Goal: Task Accomplishment & Management: Manage account settings

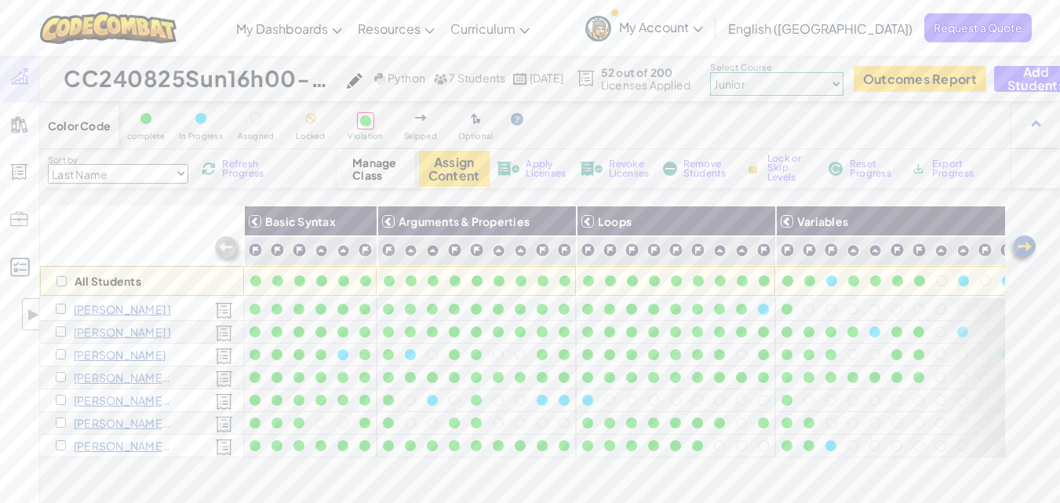
click at [1021, 253] on img at bounding box center [1022, 249] width 31 height 31
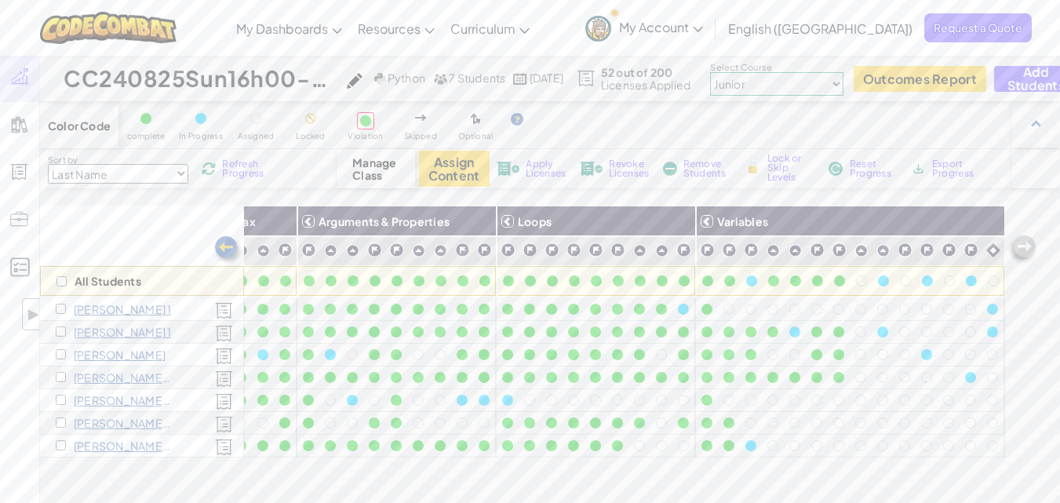
scroll to position [78, 0]
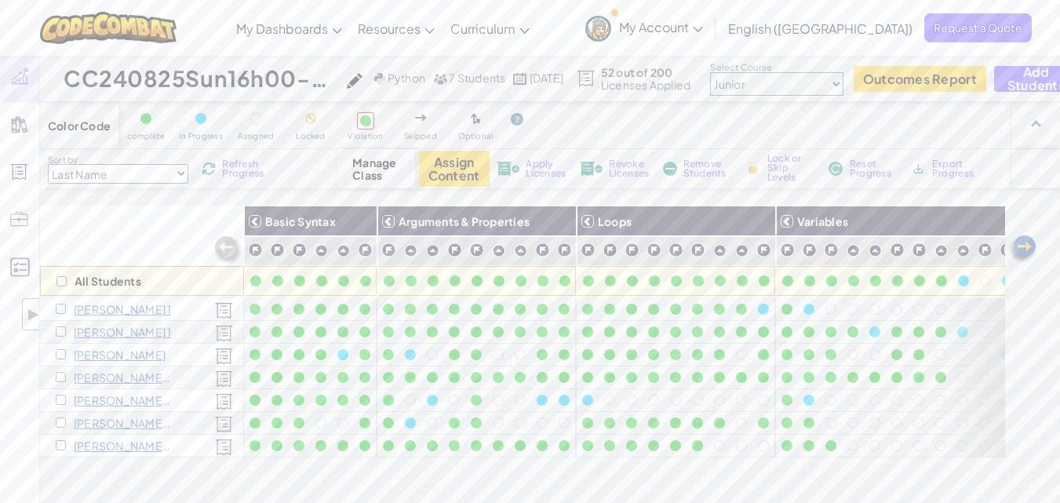
click at [1030, 246] on img at bounding box center [1022, 249] width 31 height 31
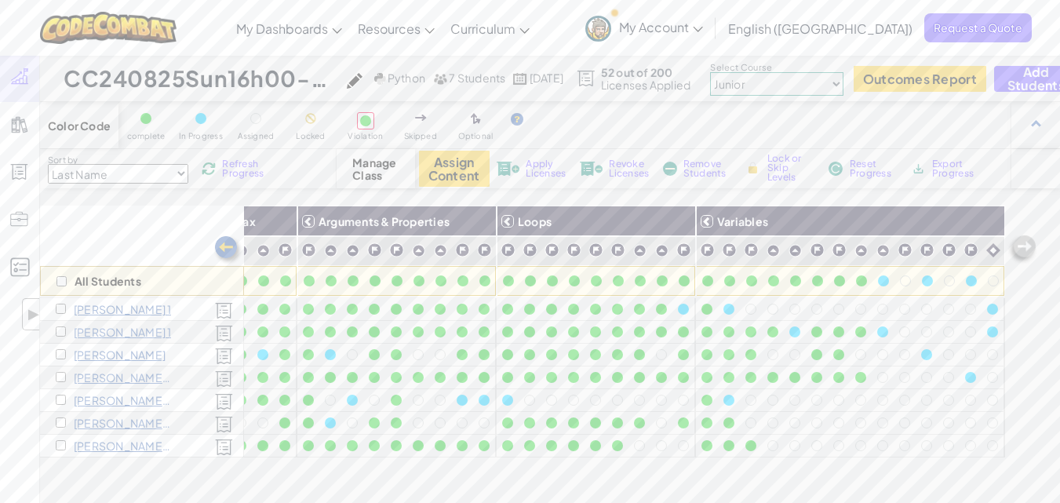
click at [508, 472] on div "All Students Basic Syntax Arguments & Properties Loops Variables Justin 1 Minh …" at bounding box center [522, 425] width 965 height 439
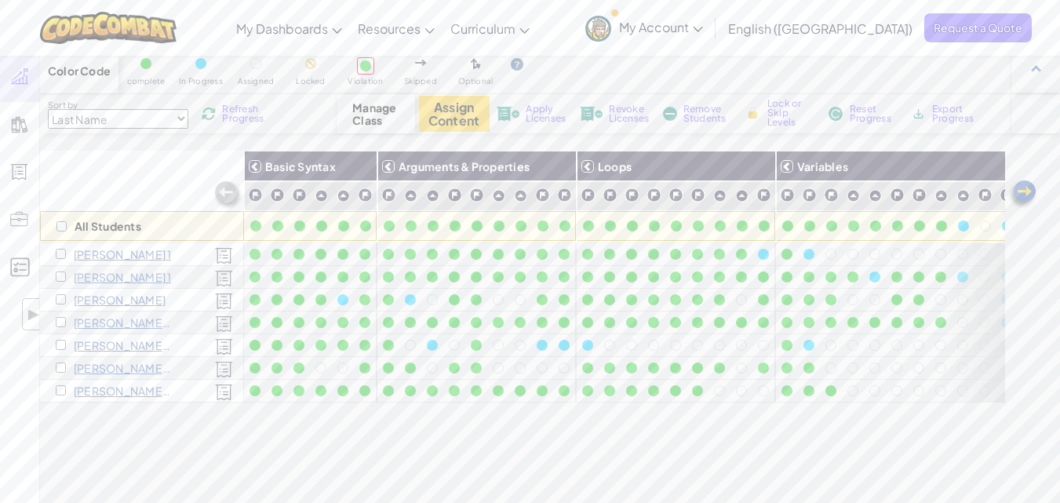
scroll to position [78, 0]
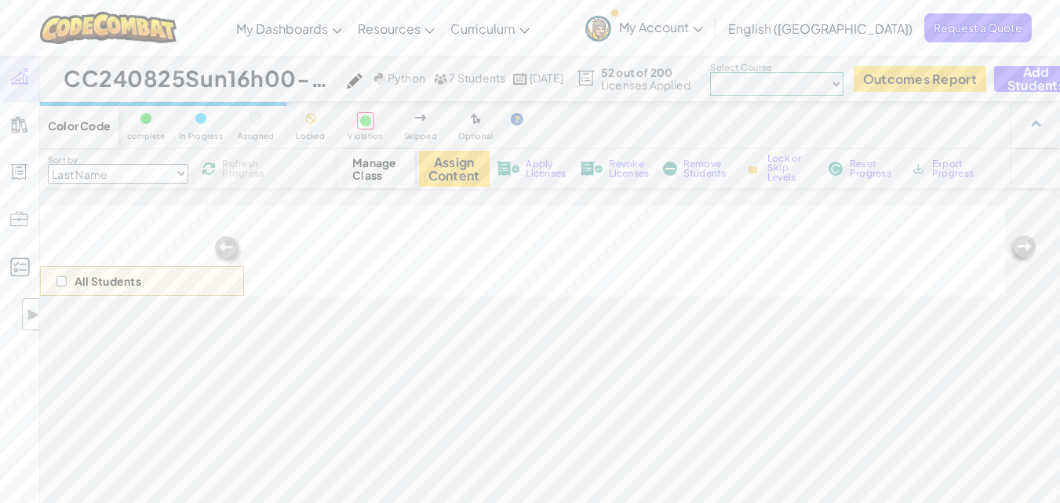
scroll to position [78, 0]
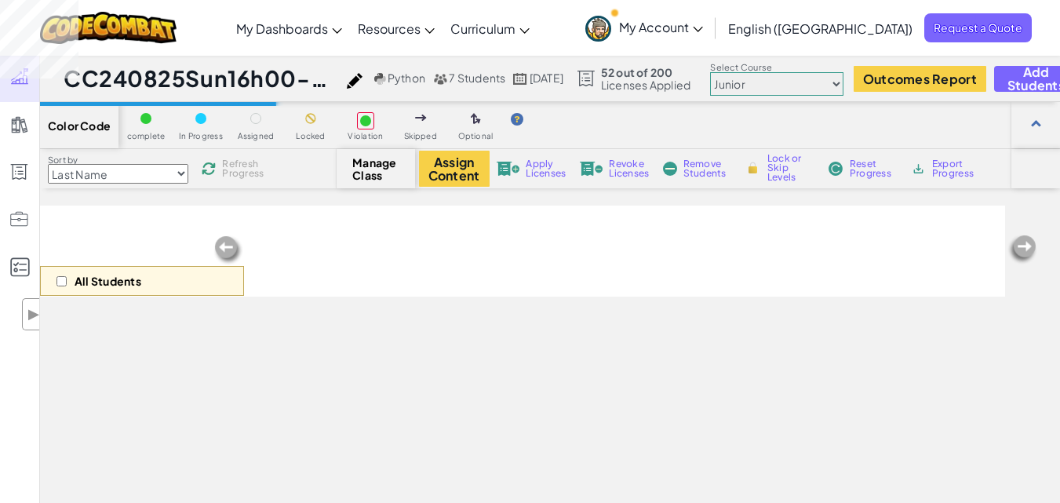
scroll to position [77, 0]
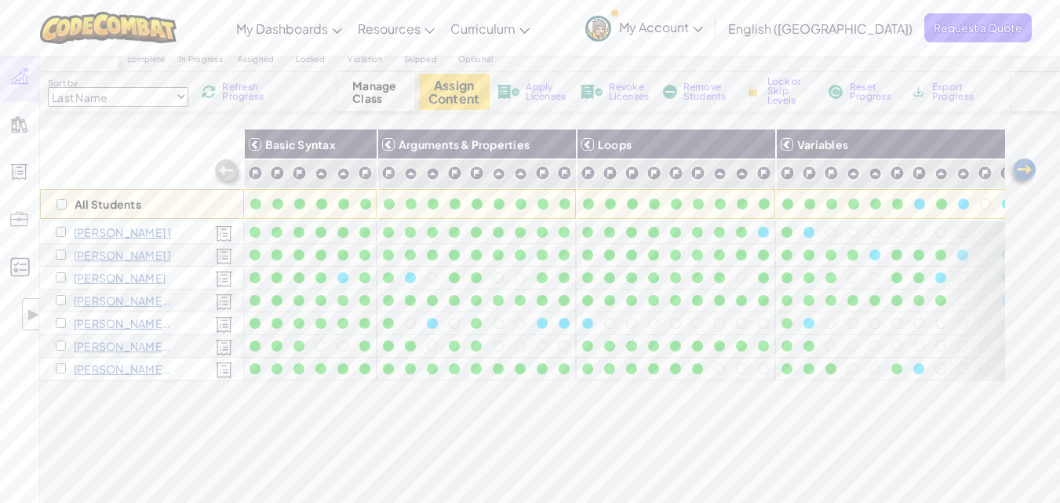
click at [1028, 169] on img at bounding box center [1022, 172] width 31 height 31
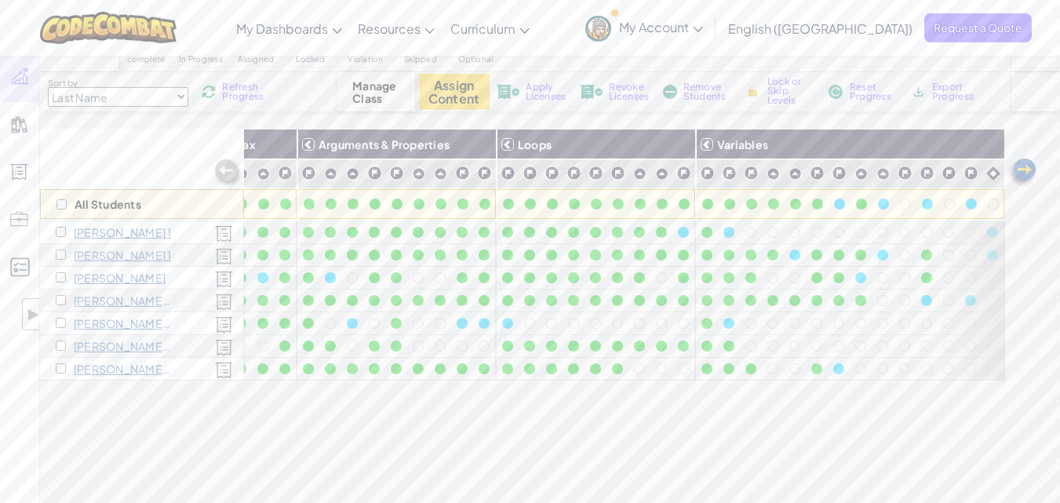
scroll to position [0, 92]
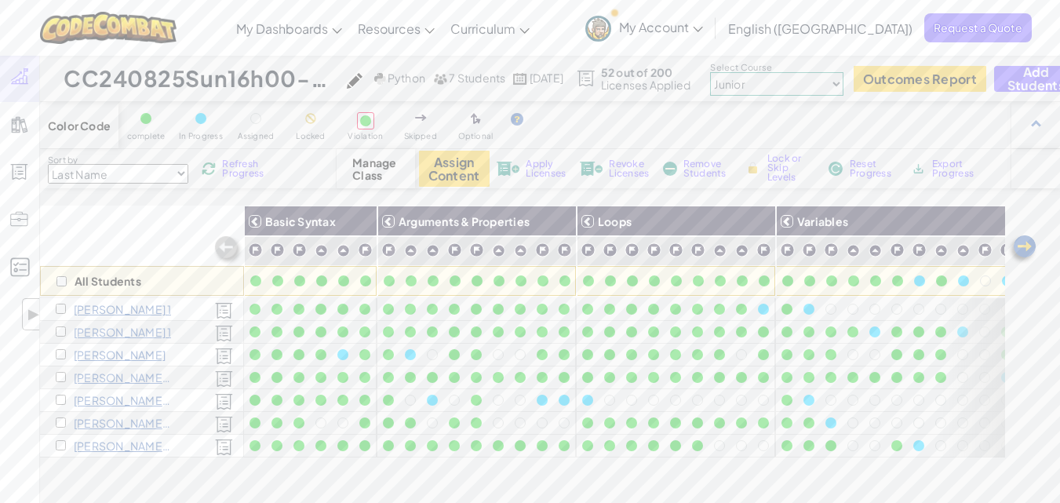
click at [1026, 247] on img at bounding box center [1022, 249] width 31 height 31
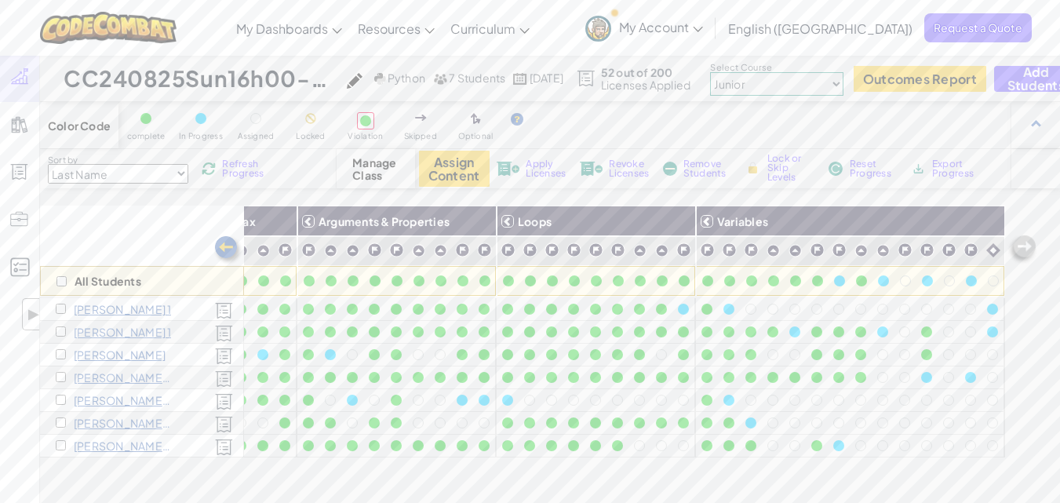
scroll to position [78, 0]
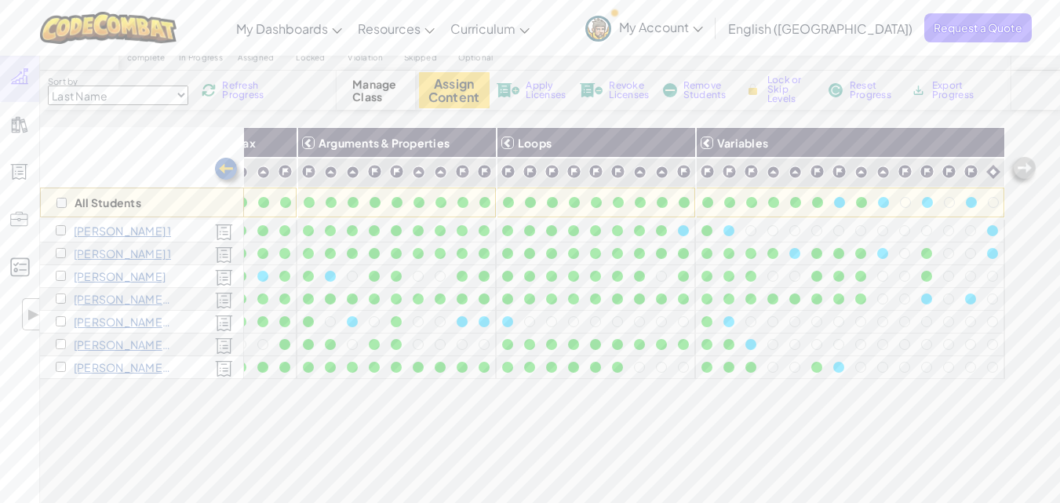
click at [1025, 169] on img at bounding box center [1022, 170] width 31 height 31
click at [696, 395] on div "All Students Basic Syntax Arguments & Properties Loops Variables Justin 1 Minh …" at bounding box center [522, 346] width 965 height 439
